Goal: Navigation & Orientation: Find specific page/section

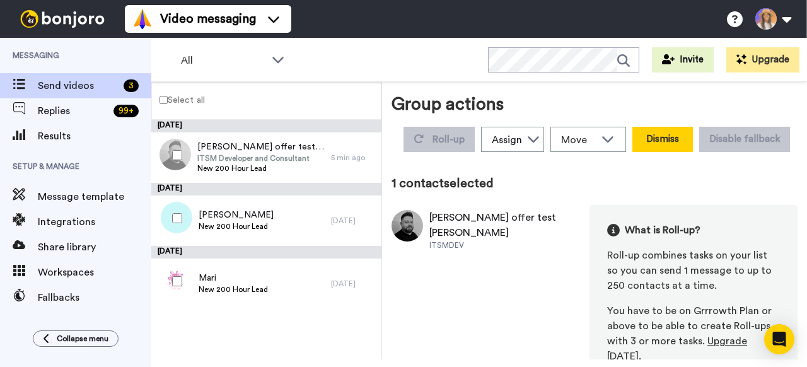
click at [657, 136] on button "Dismiss" at bounding box center [663, 139] width 61 height 25
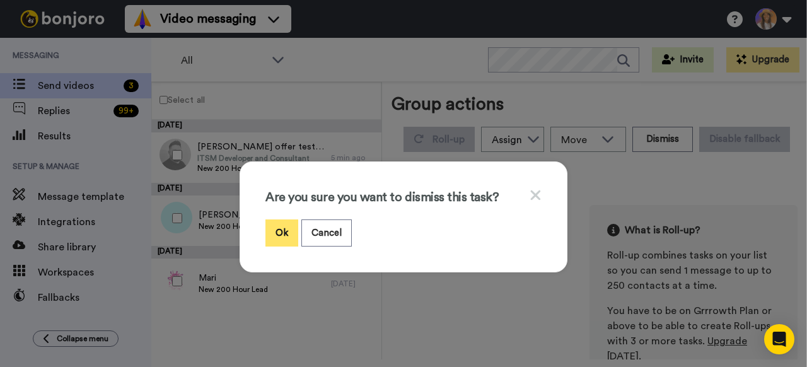
click at [285, 237] on button "Ok" at bounding box center [282, 233] width 33 height 27
